Goal: Task Accomplishment & Management: Complete application form

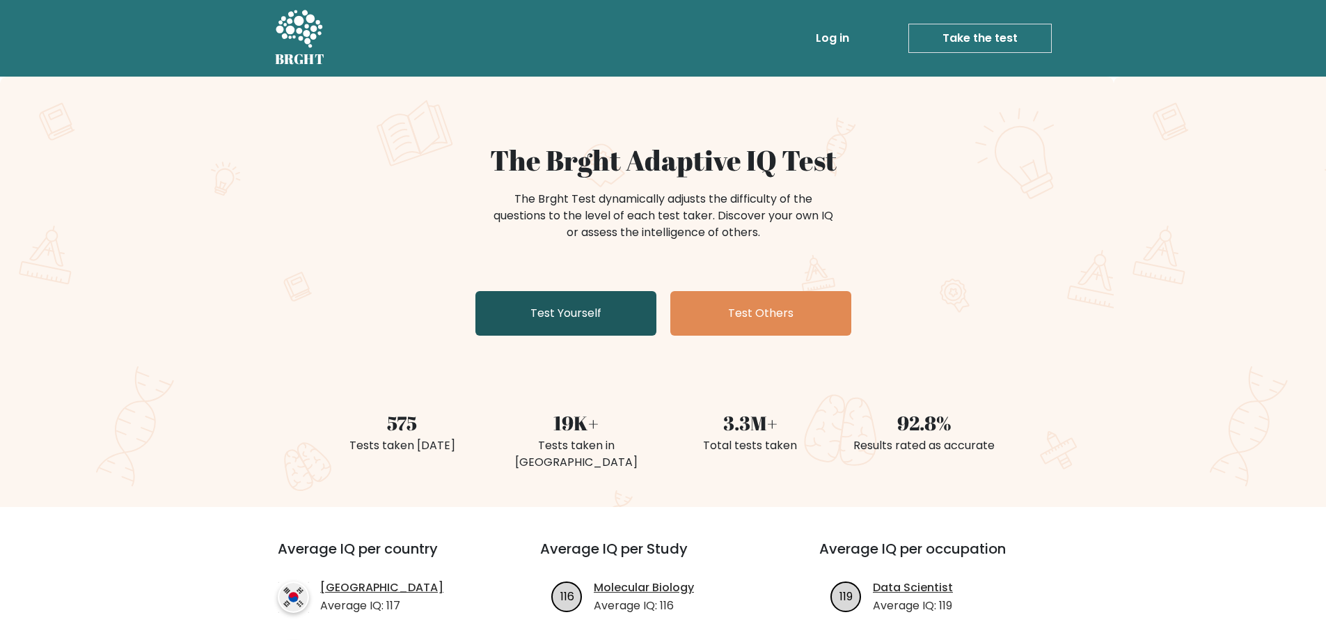
click at [609, 317] on link "Test Yourself" at bounding box center [566, 313] width 181 height 45
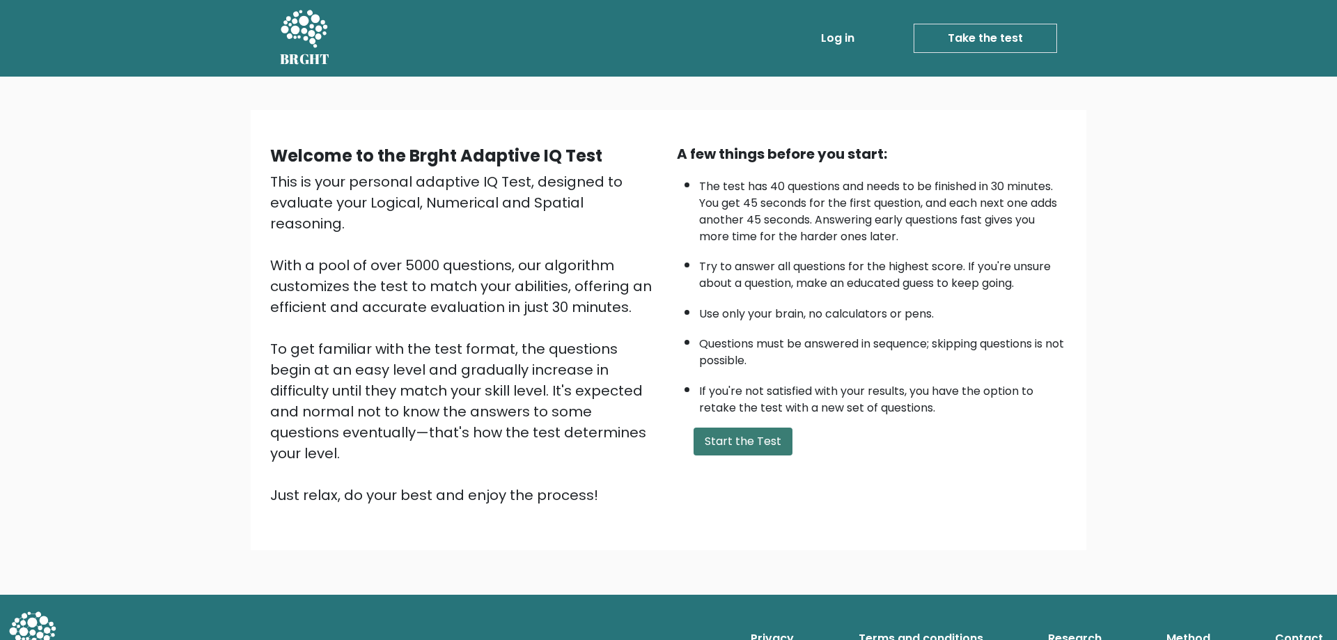
click at [739, 439] on button "Start the Test" at bounding box center [742, 442] width 99 height 28
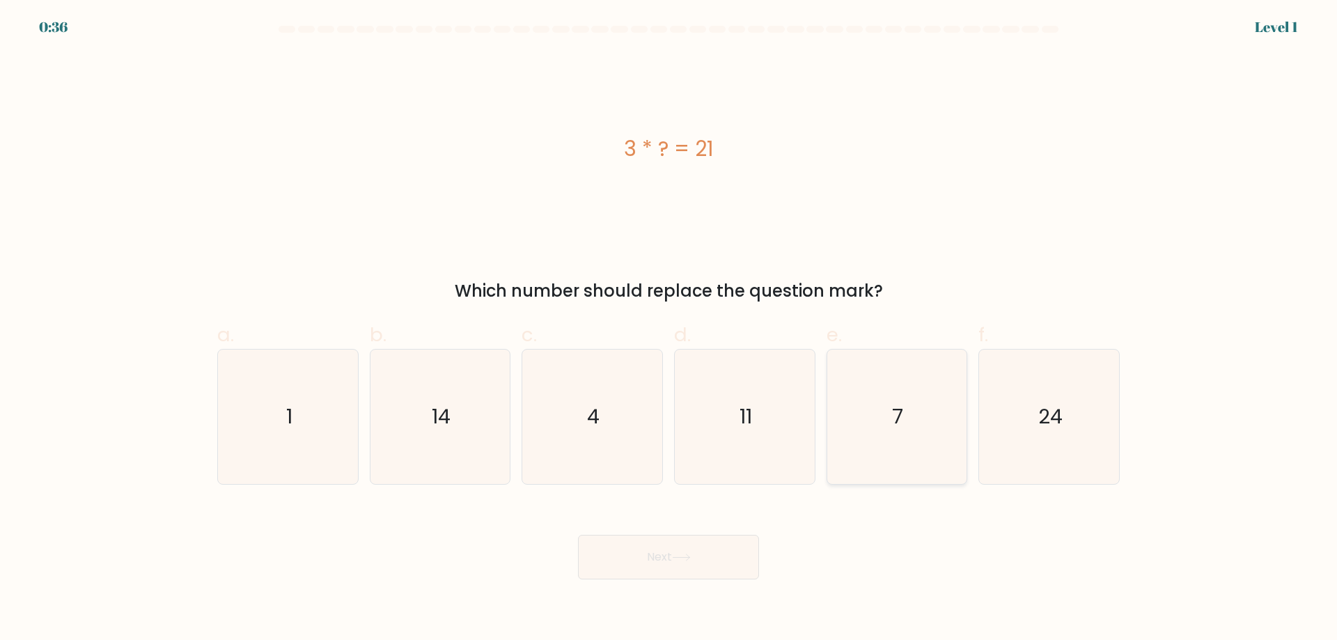
click at [902, 411] on text "7" at bounding box center [898, 416] width 11 height 28
click at [669, 329] on input "e. 7" at bounding box center [668, 324] width 1 height 9
radio input "true"
drag, startPoint x: 758, startPoint y: 528, endPoint x: 705, endPoint y: 560, distance: 61.6
click at [705, 561] on button "Next" at bounding box center [668, 557] width 181 height 45
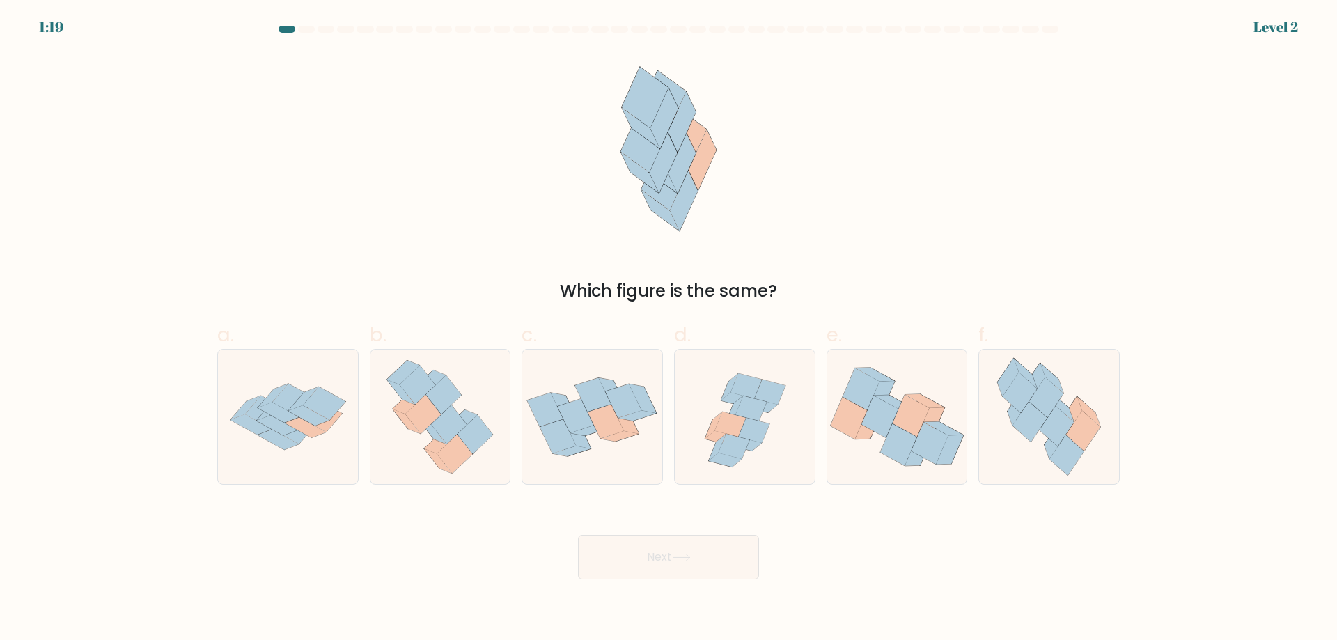
click at [831, 209] on div "Which figure is the same?" at bounding box center [668, 178] width 919 height 251
click at [1051, 432] on icon at bounding box center [1057, 426] width 34 height 40
click at [669, 329] on input "f." at bounding box center [668, 324] width 1 height 9
radio input "true"
click at [693, 564] on button "Next" at bounding box center [668, 557] width 181 height 45
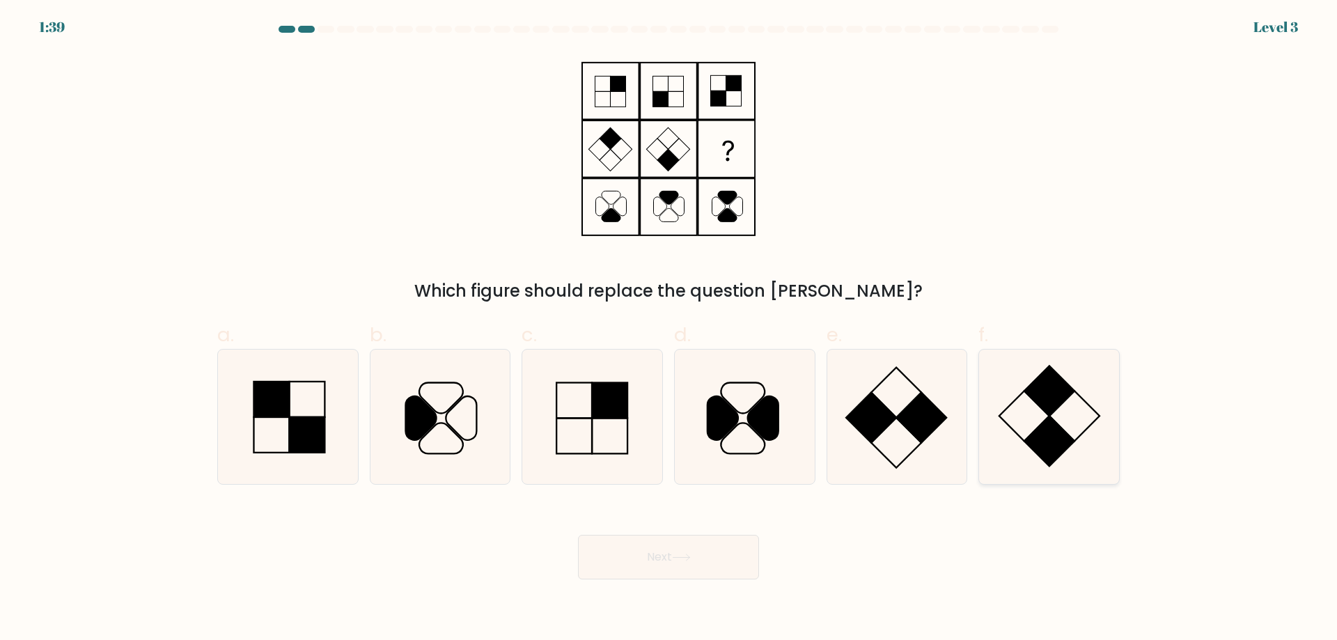
click at [1033, 427] on icon at bounding box center [1049, 417] width 134 height 134
click at [669, 329] on input "f." at bounding box center [668, 324] width 1 height 9
radio input "true"
click at [730, 549] on button "Next" at bounding box center [668, 557] width 181 height 45
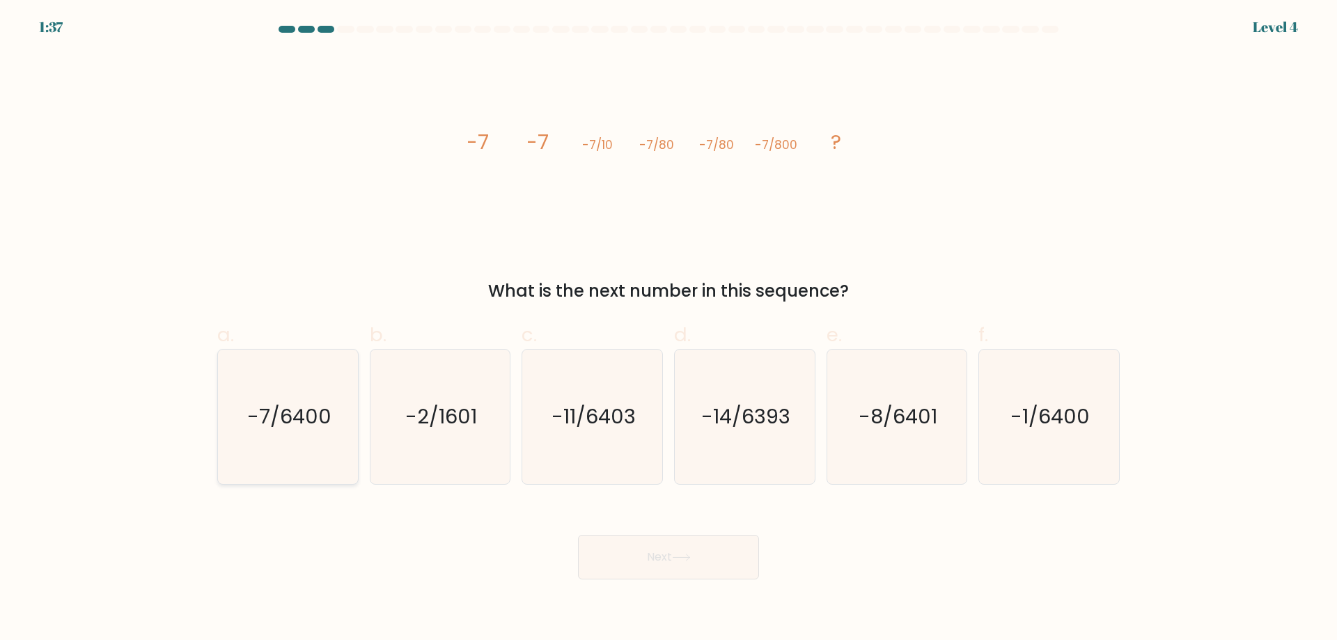
click at [304, 436] on icon "-7/6400" at bounding box center [288, 417] width 134 height 134
click at [668, 329] on input "a. -7/6400" at bounding box center [668, 324] width 1 height 9
radio input "true"
click at [655, 550] on button "Next" at bounding box center [668, 557] width 181 height 45
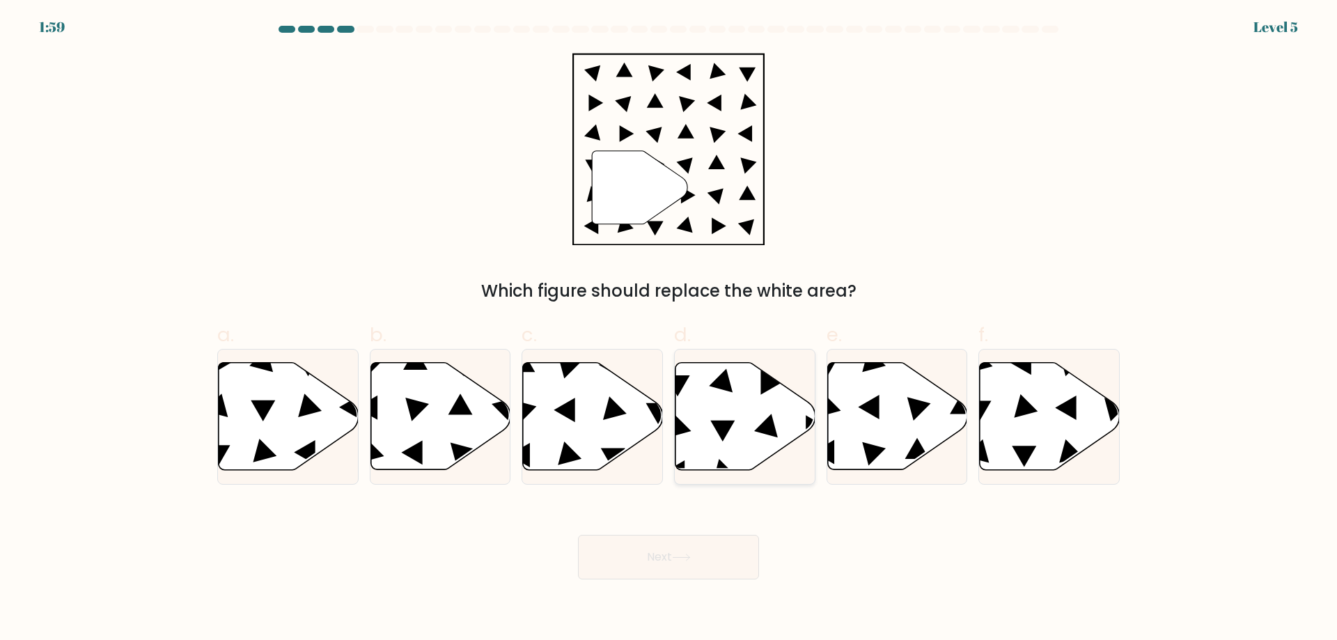
click at [735, 444] on icon at bounding box center [745, 416] width 140 height 107
click at [669, 329] on input "d." at bounding box center [668, 324] width 1 height 9
radio input "true"
click at [722, 547] on button "Next" at bounding box center [668, 557] width 181 height 45
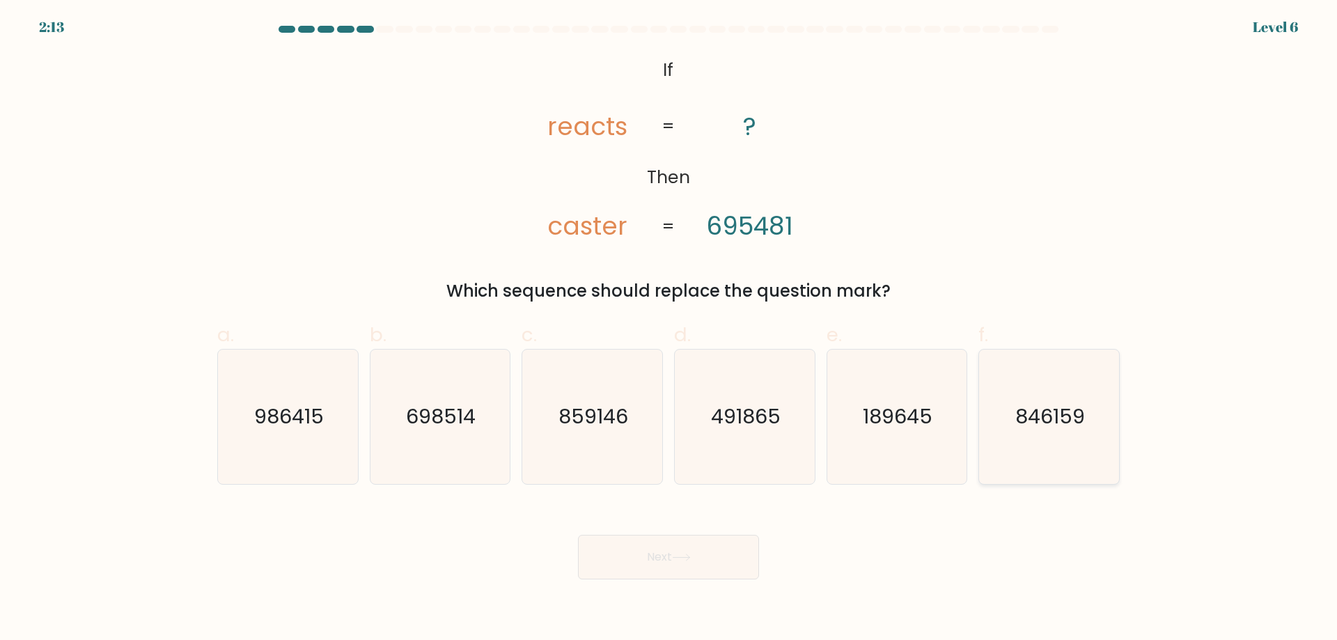
click at [1073, 394] on icon "846159" at bounding box center [1049, 417] width 134 height 134
click at [669, 329] on input "f. 846159" at bounding box center [668, 324] width 1 height 9
radio input "true"
click at [668, 557] on button "Next" at bounding box center [668, 557] width 181 height 45
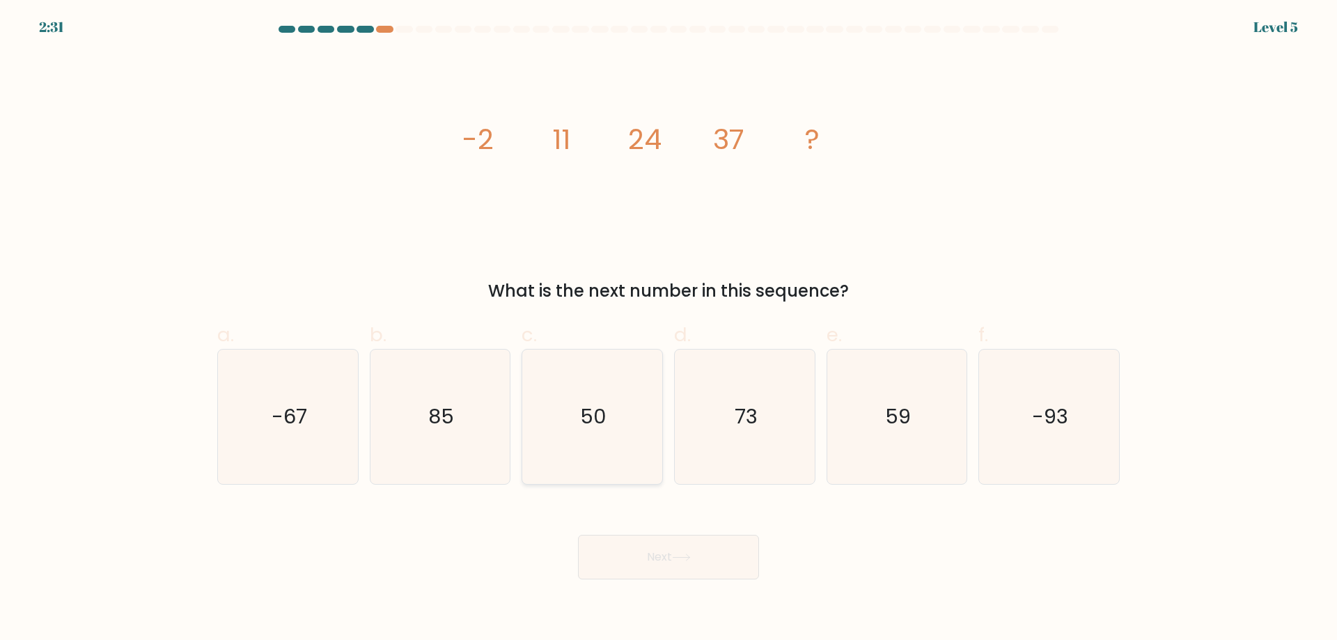
click at [637, 444] on icon "50" at bounding box center [592, 417] width 134 height 134
click at [668, 329] on input "c. 50" at bounding box center [668, 324] width 1 height 9
radio input "true"
click at [684, 562] on button "Next" at bounding box center [668, 557] width 181 height 45
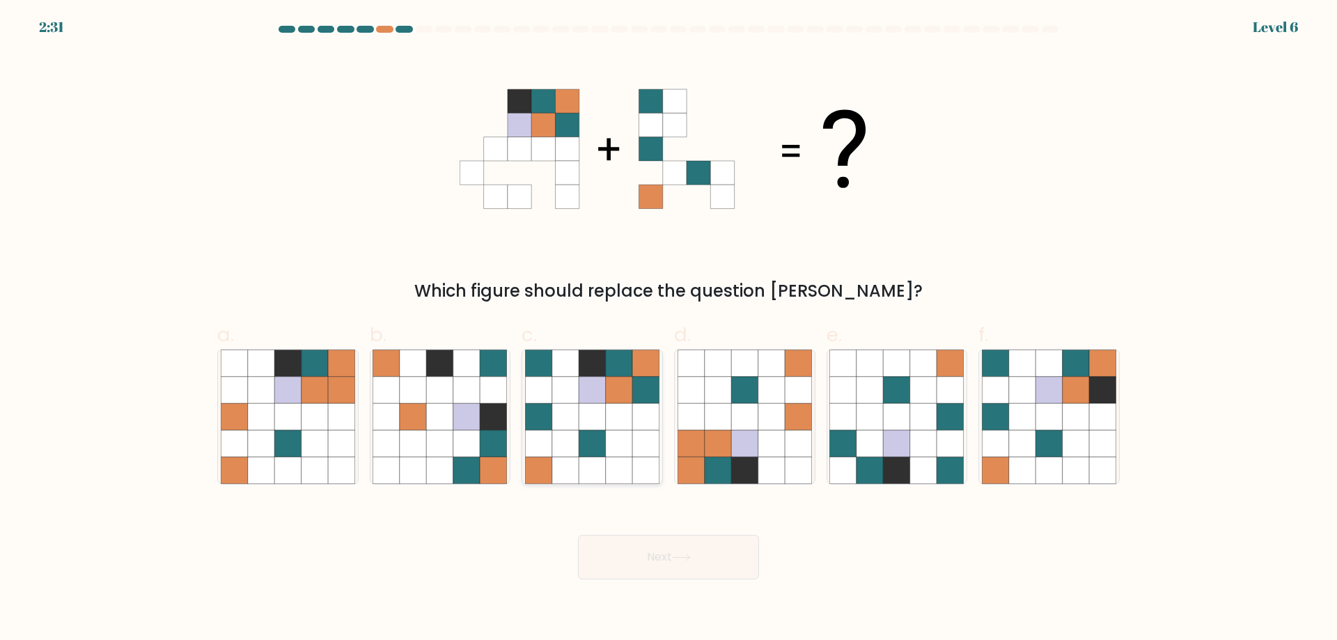
click at [595, 448] on icon at bounding box center [592, 443] width 26 height 26
click at [668, 329] on input "c." at bounding box center [668, 324] width 1 height 9
radio input "true"
click at [702, 558] on button "Next" at bounding box center [668, 557] width 181 height 45
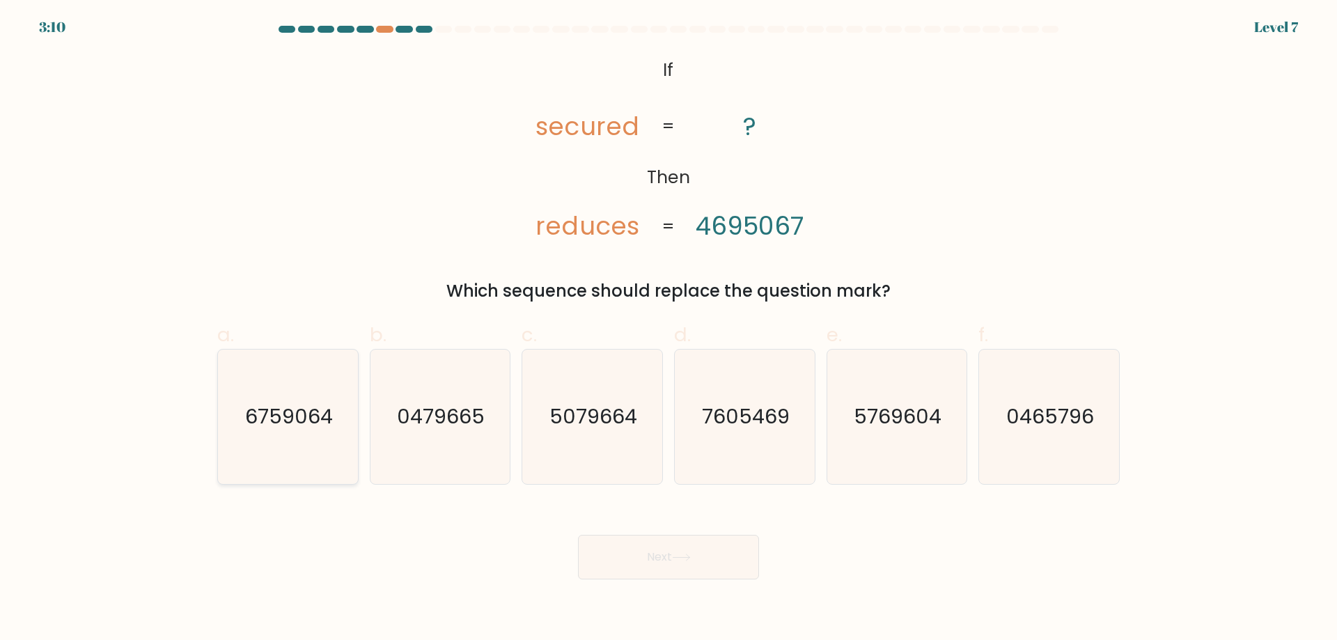
click at [297, 398] on icon "6759064" at bounding box center [288, 417] width 134 height 134
click at [668, 329] on input "a. 6759064" at bounding box center [668, 324] width 1 height 9
radio input "true"
click at [415, 402] on icon "0479665" at bounding box center [440, 417] width 134 height 134
click at [668, 329] on input "b. 0479665" at bounding box center [668, 324] width 1 height 9
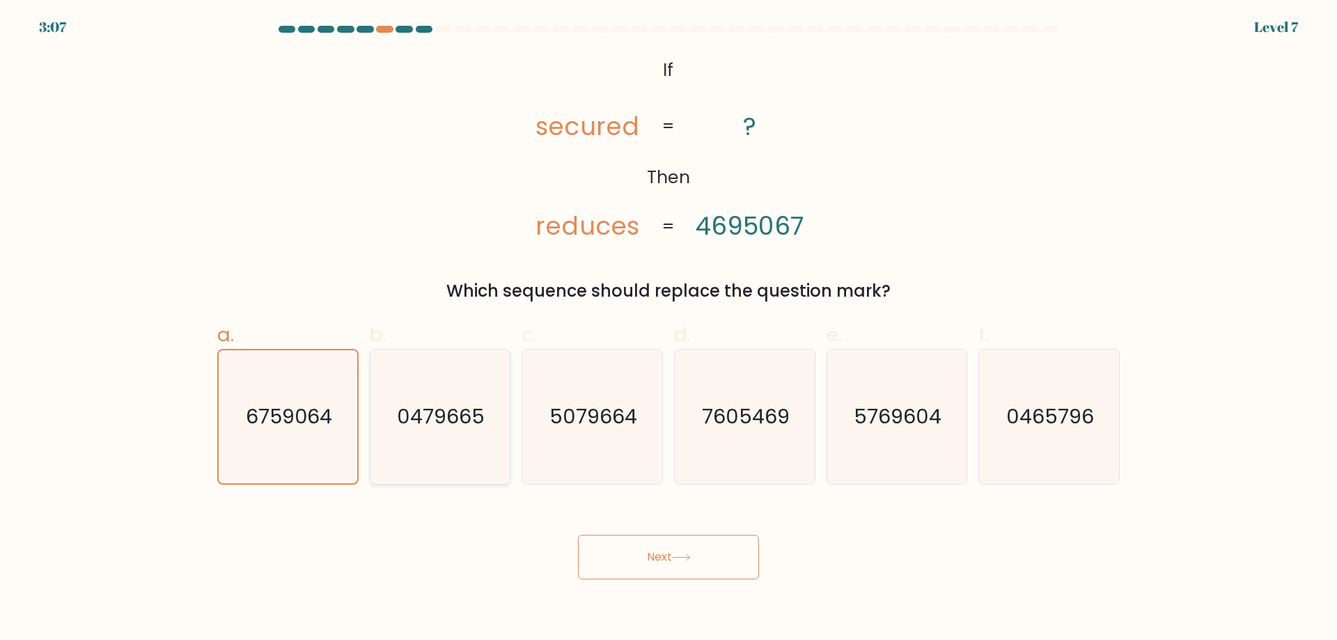
radio input "true"
click at [730, 546] on button "Next" at bounding box center [668, 557] width 181 height 45
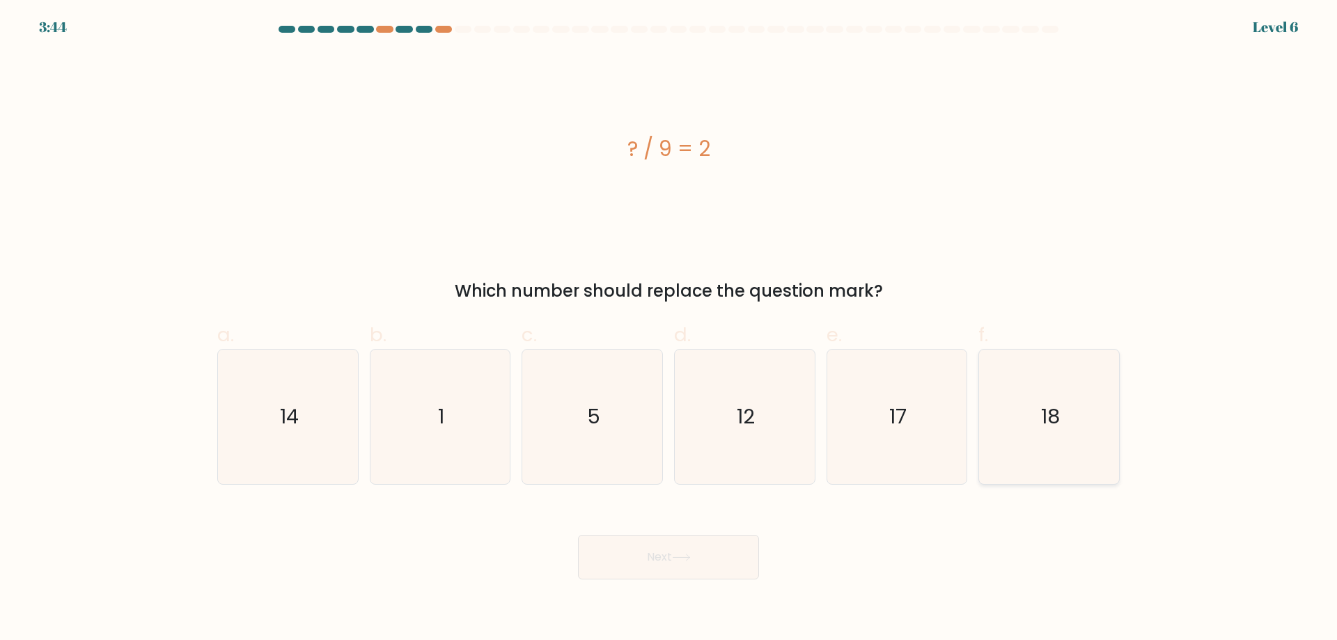
click at [1066, 434] on icon "18" at bounding box center [1049, 417] width 134 height 134
click at [669, 329] on input "f. 18" at bounding box center [668, 324] width 1 height 9
radio input "true"
click at [703, 569] on button "Next" at bounding box center [668, 557] width 181 height 45
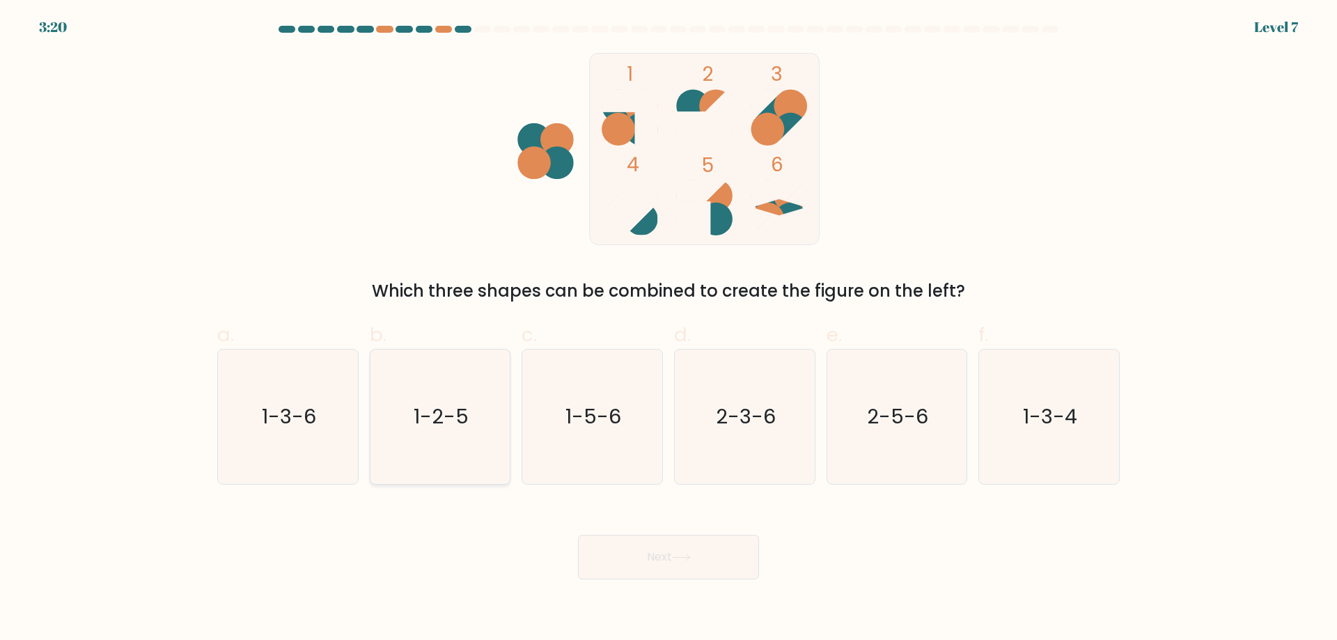
click at [449, 435] on icon "1-2-5" at bounding box center [440, 417] width 134 height 134
click at [668, 329] on input "b. 1-2-5" at bounding box center [668, 324] width 1 height 9
radio input "true"
click at [701, 558] on button "Next" at bounding box center [668, 557] width 181 height 45
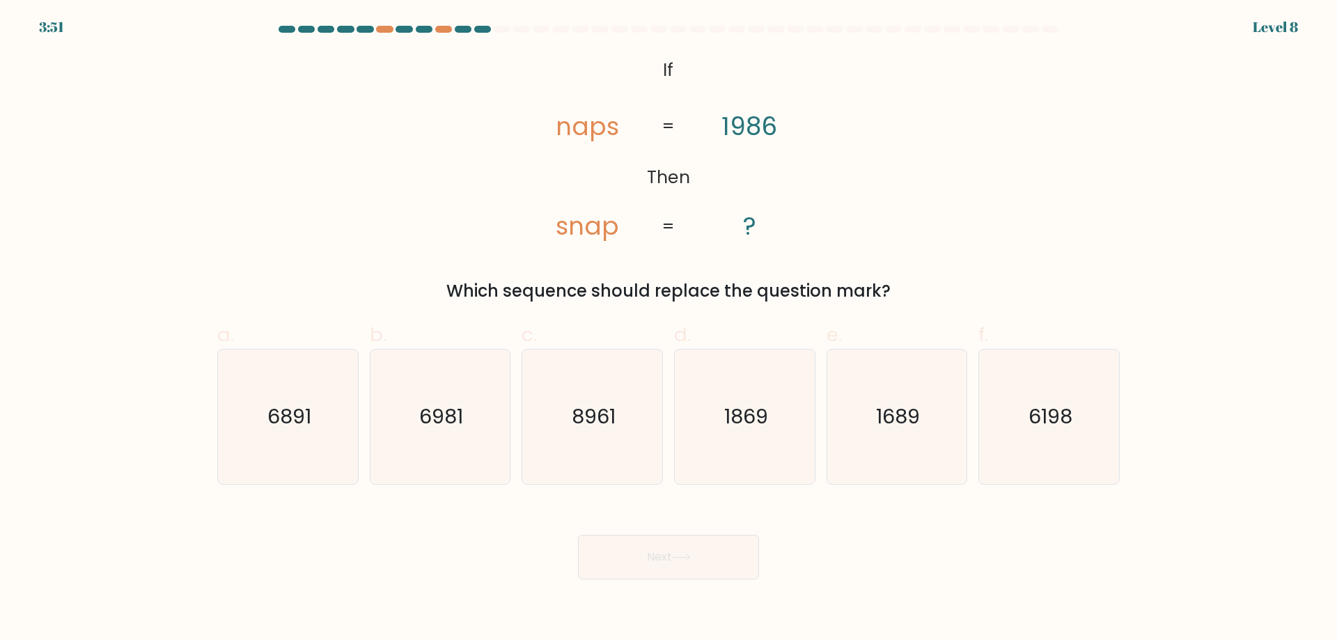
drag, startPoint x: 659, startPoint y: 62, endPoint x: 820, endPoint y: 250, distance: 247.4
click at [820, 250] on div "@import url('https://fonts.googleapis.com/css?family=Abril+Fatface:400,100,100i…" at bounding box center [668, 178] width 919 height 251
drag, startPoint x: 941, startPoint y: 300, endPoint x: 632, endPoint y: 45, distance: 400.1
click at [632, 45] on form "If ?" at bounding box center [668, 303] width 1337 height 554
copy div "If Then naps snap 1986 ? = = Which sequence should replace the question mark?"
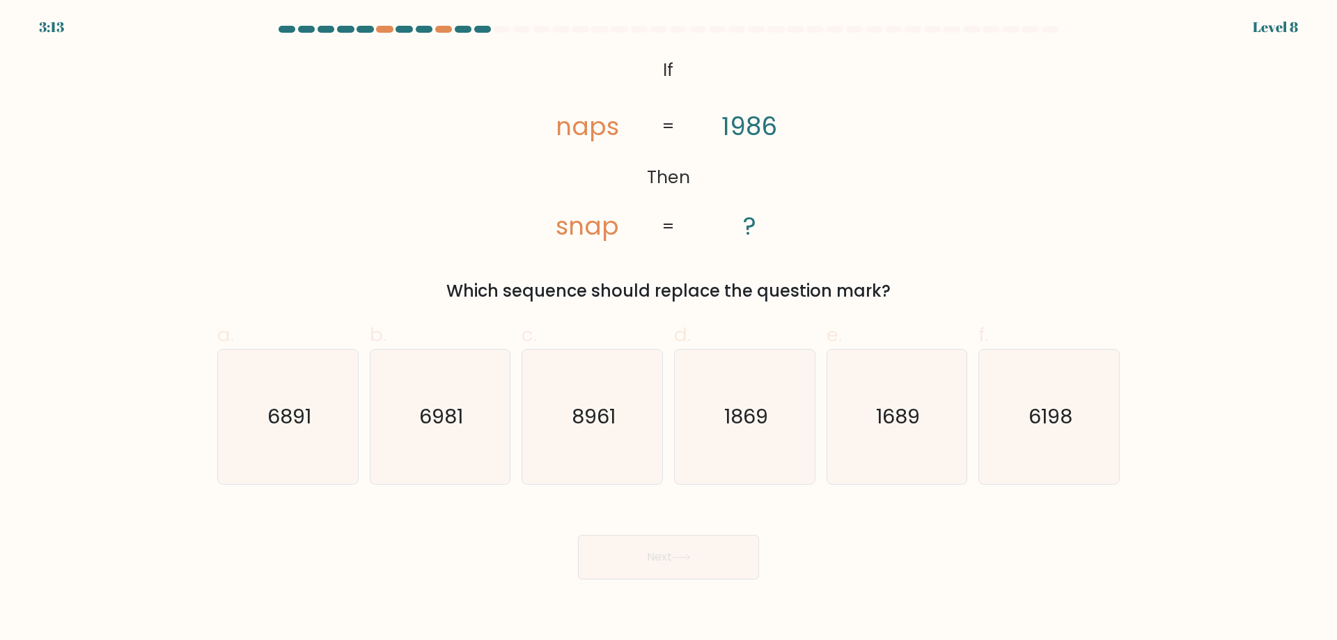
click at [970, 254] on div "@import url('https://fonts.googleapis.com/css?family=Abril+Fatface:400,100,100i…" at bounding box center [668, 178] width 919 height 251
click at [1069, 414] on text "6198" at bounding box center [1050, 416] width 44 height 28
click at [669, 329] on input "f. 6198" at bounding box center [668, 324] width 1 height 9
radio input "true"
click at [700, 542] on button "Next" at bounding box center [668, 557] width 181 height 45
